Goal: Transaction & Acquisition: Book appointment/travel/reservation

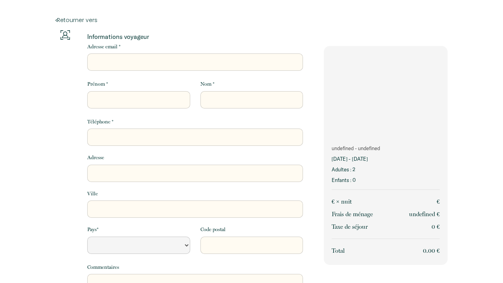
select select "Default select example"
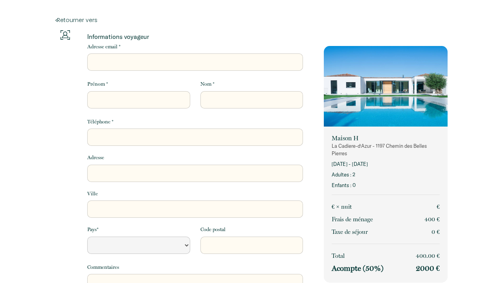
select select "Default select example"
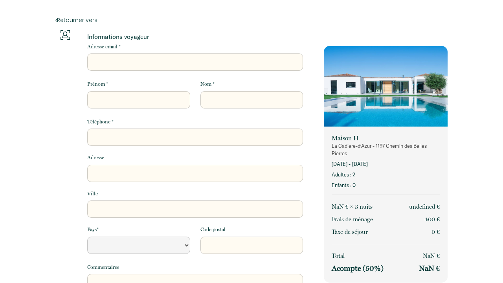
select select "Default select example"
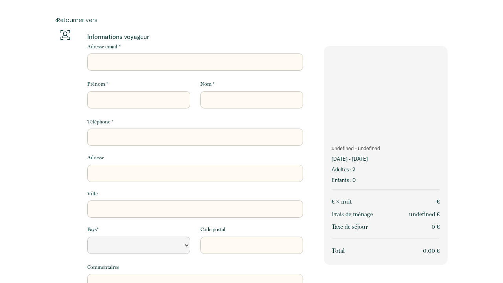
select select "Default select example"
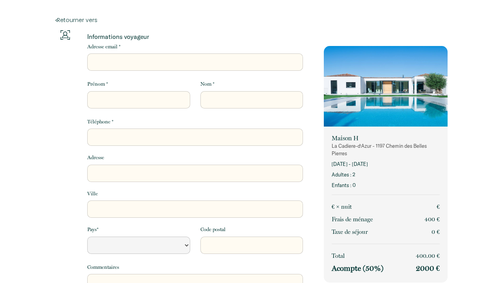
select select "Default select example"
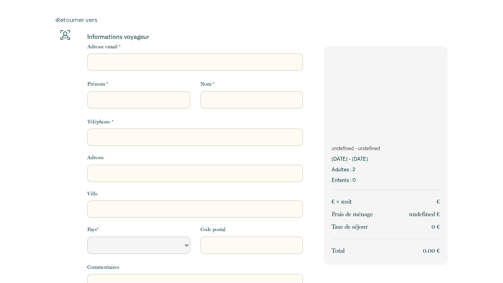
select select "Default select example"
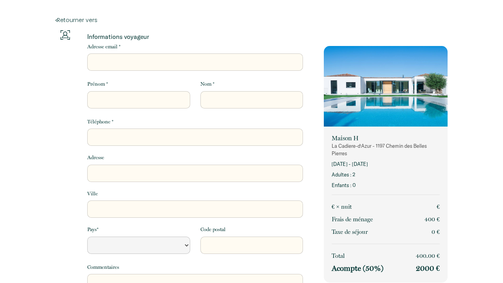
select select "Default select example"
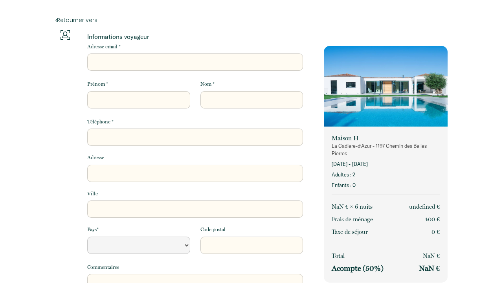
select select "Default select example"
